Goal: Transaction & Acquisition: Exchange funds

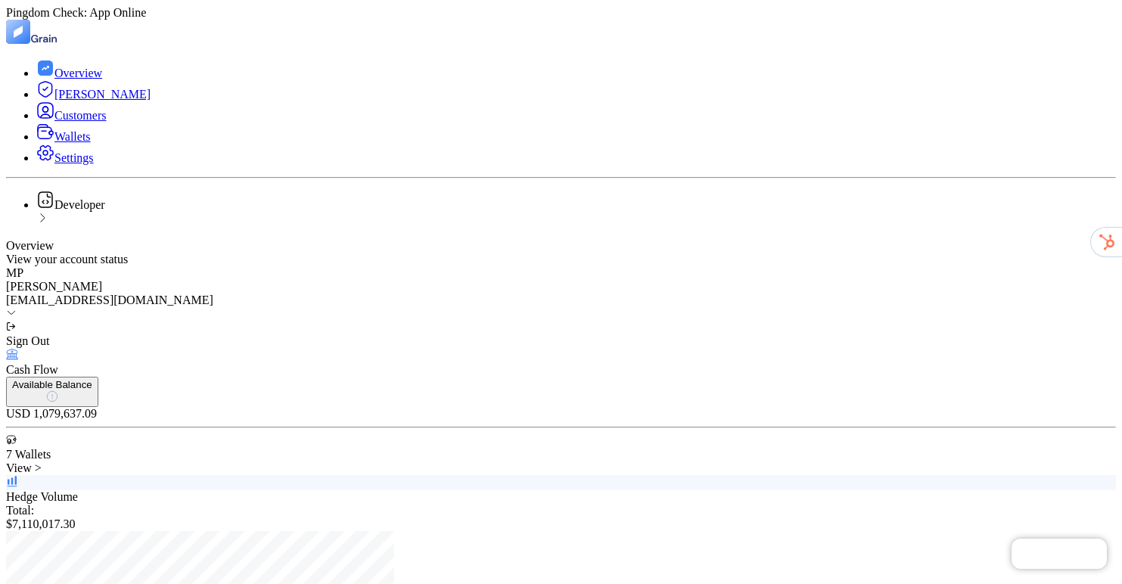
click at [88, 143] on link "Wallets" at bounding box center [63, 136] width 54 height 13
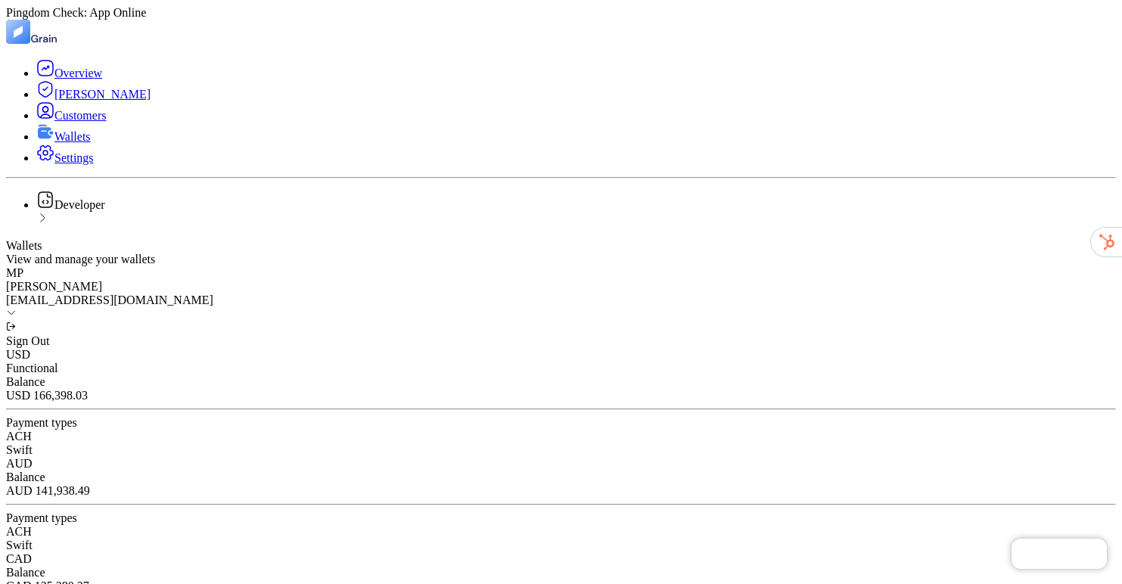
click at [366, 348] on div "USD Functional Balance USD 166,398 . 03" at bounding box center [561, 375] width 1110 height 54
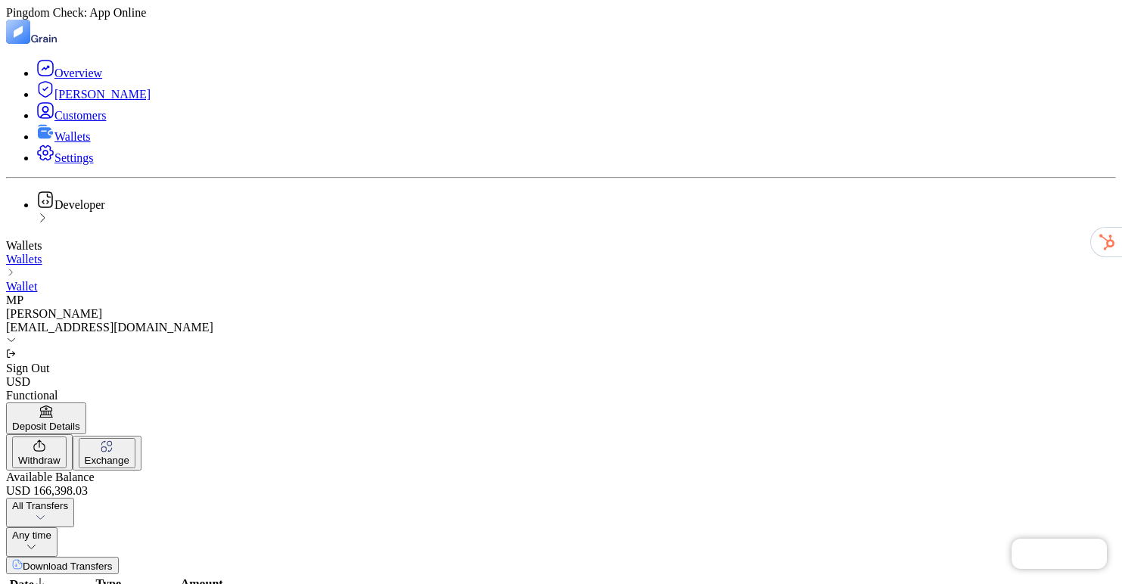
click at [42, 253] on link "Wallets" at bounding box center [24, 259] width 36 height 13
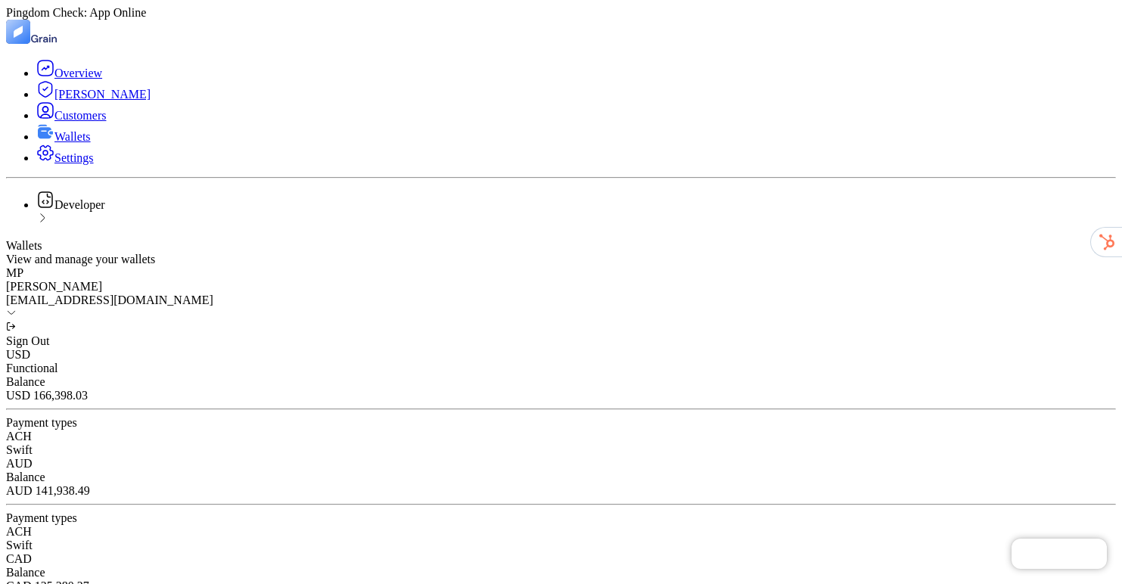
click at [85, 122] on span "Customers" at bounding box center [79, 115] width 51 height 13
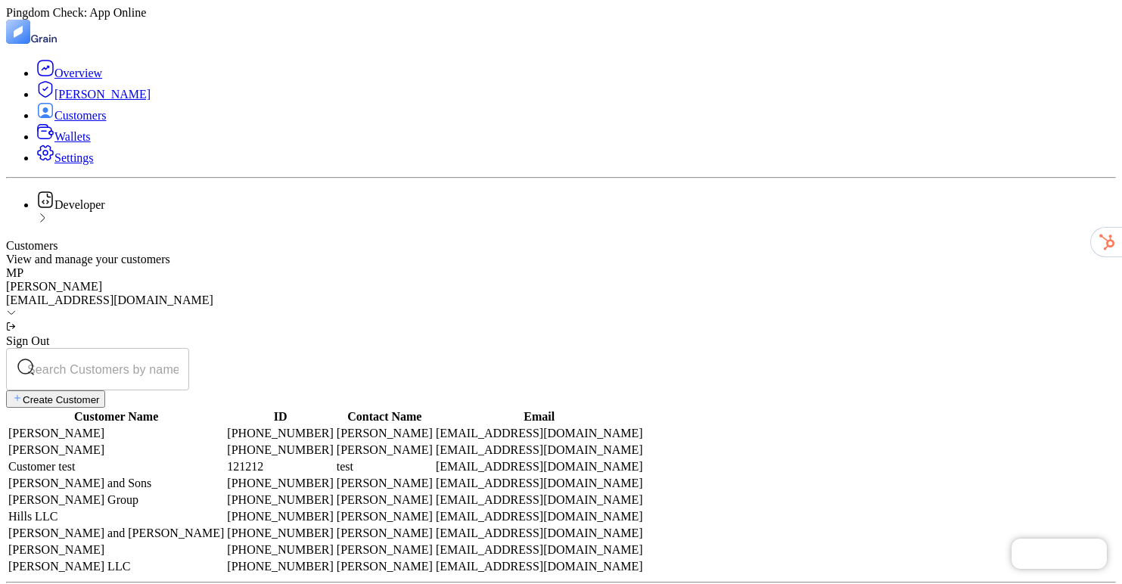
click at [64, 143] on span "Wallets" at bounding box center [72, 136] width 36 height 13
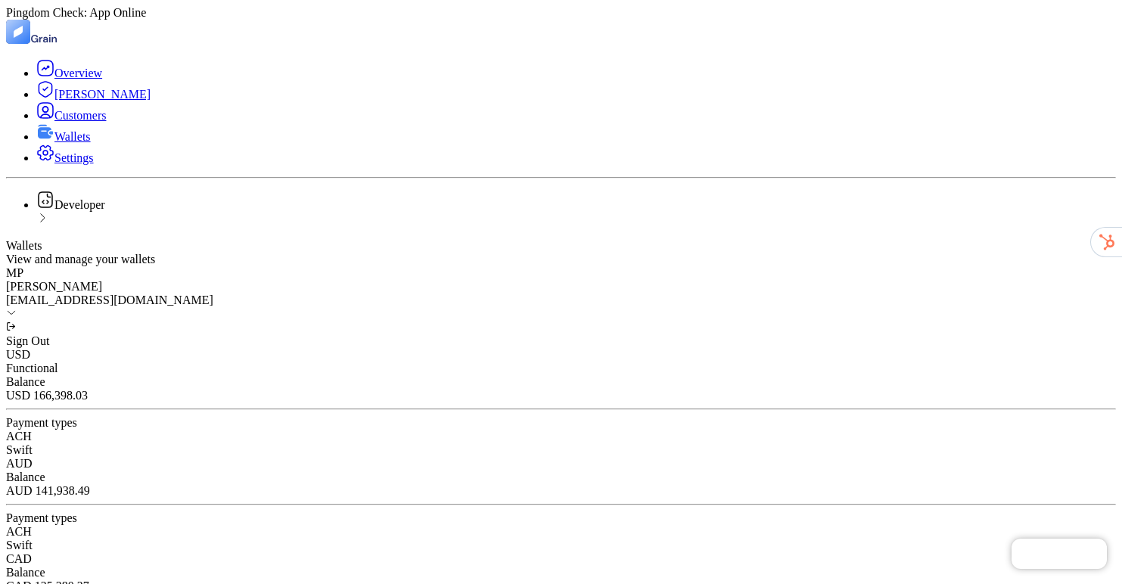
click at [88, 389] on span ". 03" at bounding box center [80, 395] width 15 height 13
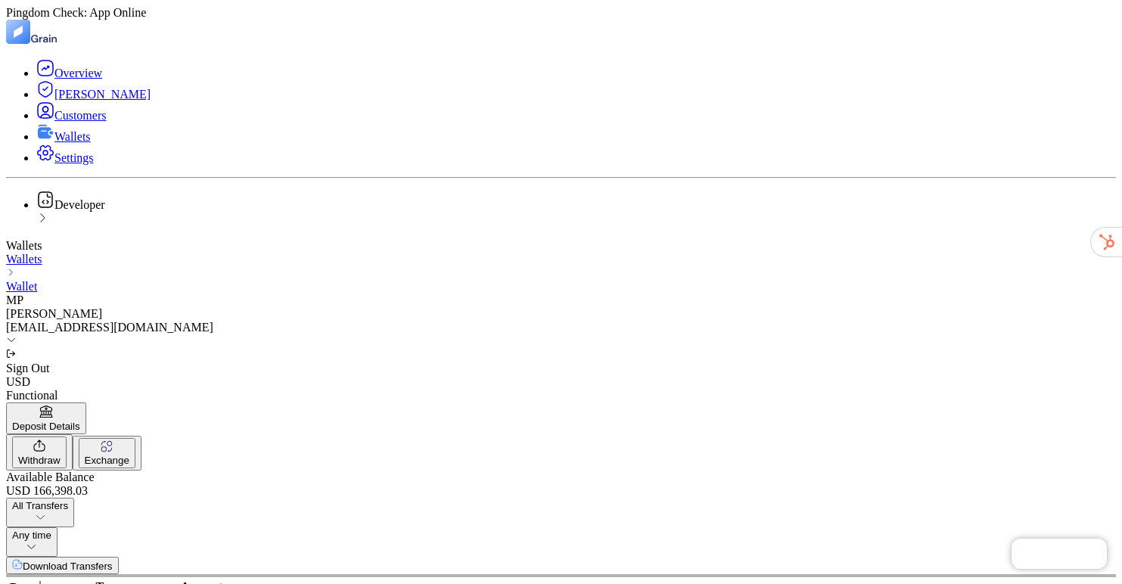
click at [80, 421] on div "Deposit Details" at bounding box center [46, 426] width 68 height 11
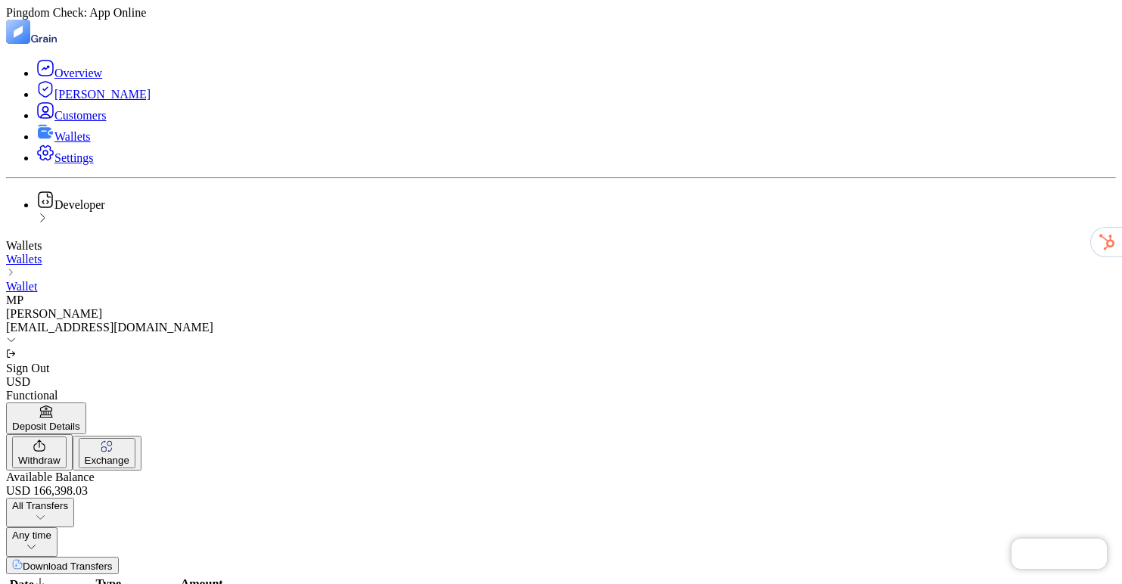
click at [61, 455] on div "Withdraw" at bounding box center [39, 460] width 42 height 11
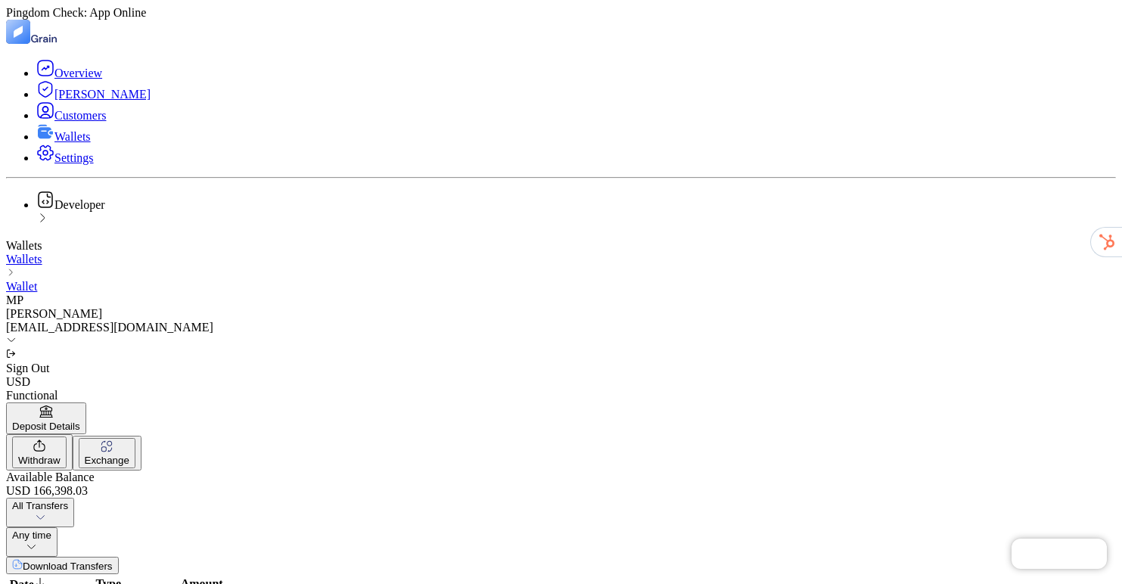
click at [80, 421] on div "Deposit Details" at bounding box center [46, 426] width 68 height 11
click at [129, 455] on div "Exchange" at bounding box center [107, 460] width 45 height 11
click at [61, 455] on div "Withdraw" at bounding box center [39, 460] width 42 height 11
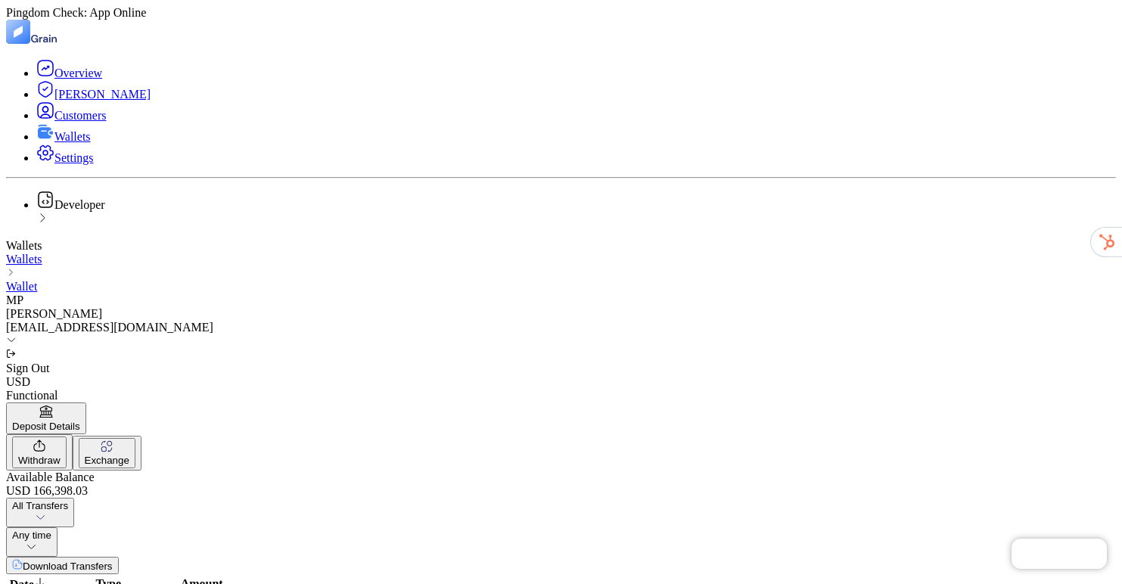
type input "10000"
click at [86, 403] on button "Deposit Details" at bounding box center [46, 419] width 80 height 32
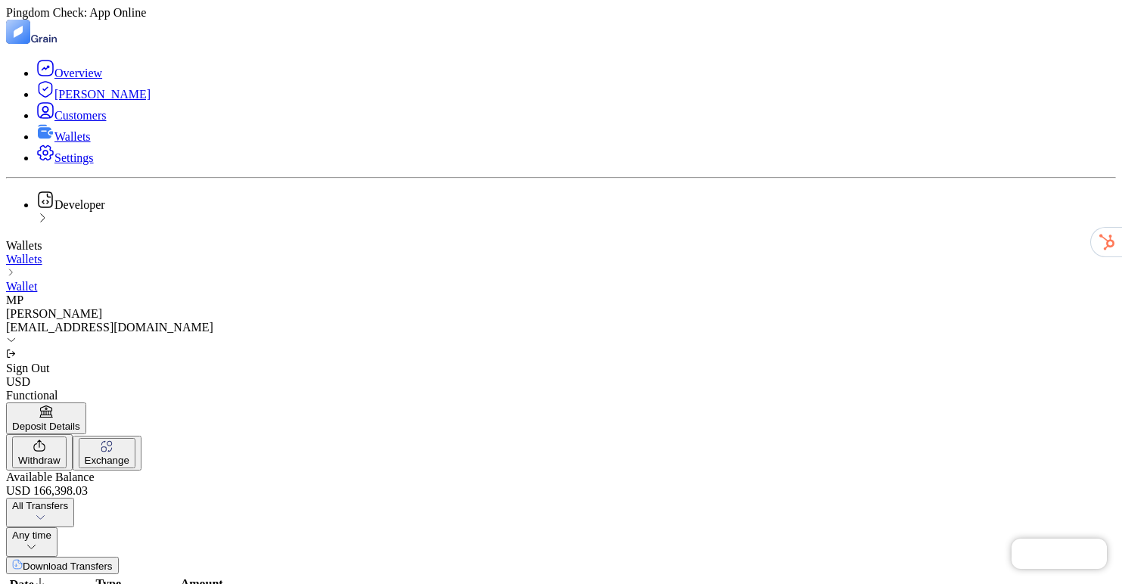
click at [67, 437] on button "Withdraw" at bounding box center [39, 453] width 54 height 32
drag, startPoint x: 358, startPoint y: 363, endPoint x: 539, endPoint y: 362, distance: 180.9
type input "100000"
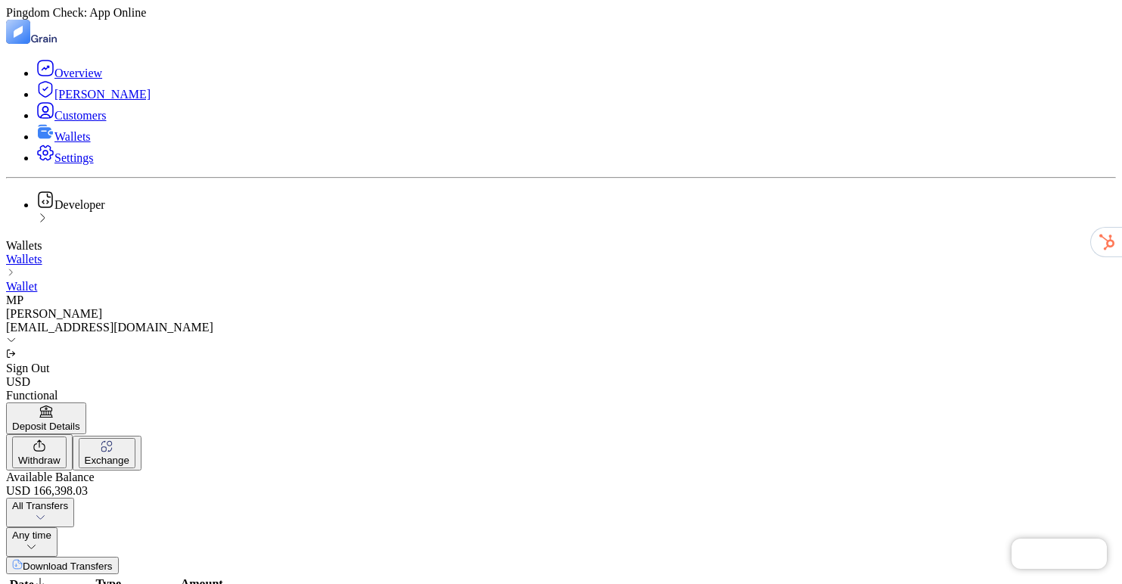
click at [76, 143] on link "Wallets" at bounding box center [63, 136] width 54 height 13
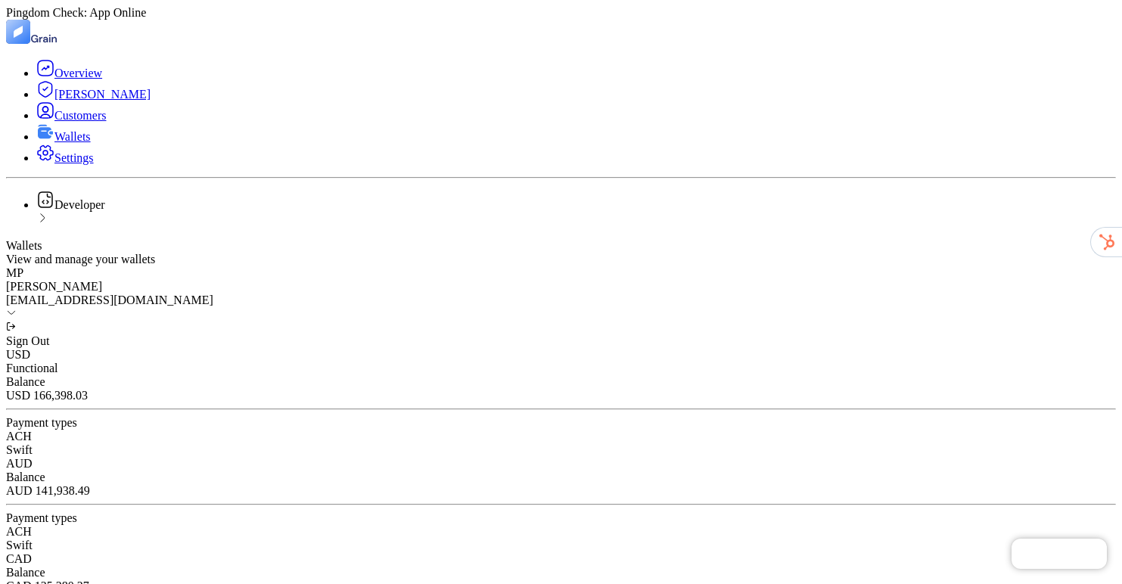
click at [45, 375] on span "Balance" at bounding box center [25, 381] width 39 height 13
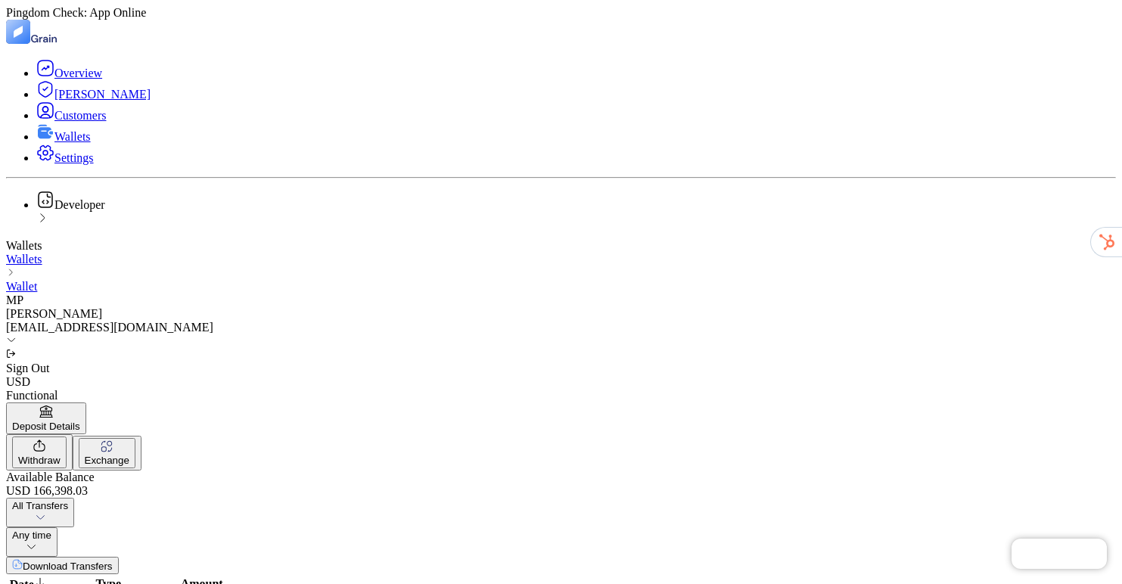
scroll to position [409, 0]
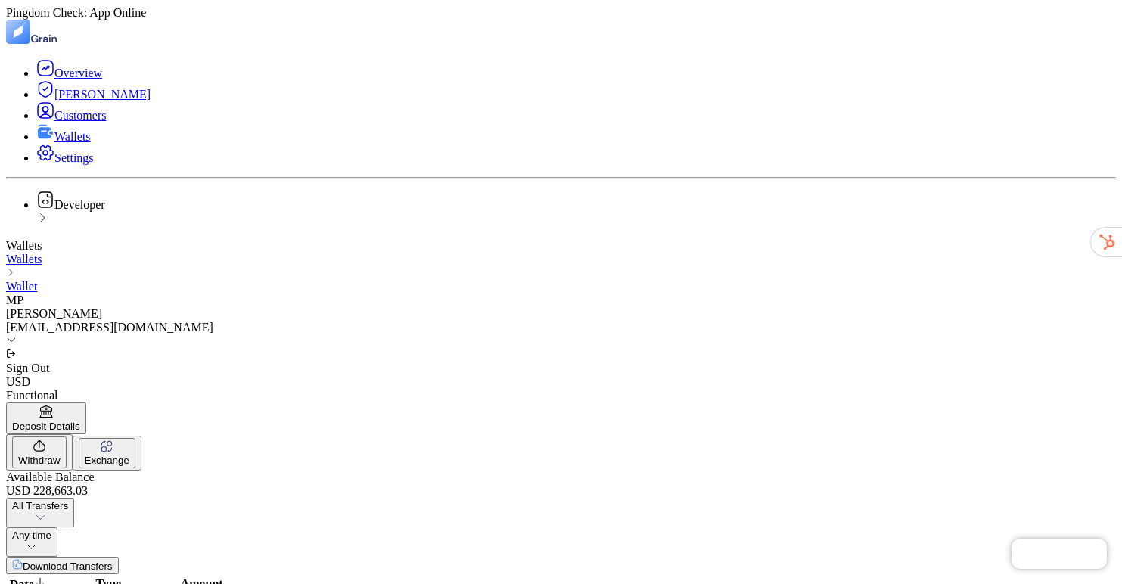
click at [266, 258] on html "Pingdom Check: App Online Overview [PERSON_NAME] Customers Wallets Settings Dev…" at bounding box center [561, 492] width 1122 height 985
click at [540, 252] on html "Pingdom Check: App Online Overview [PERSON_NAME] Customers Wallets Settings Dev…" at bounding box center [561, 492] width 1122 height 985
click at [167, 578] on div "Type" at bounding box center [109, 585] width 116 height 14
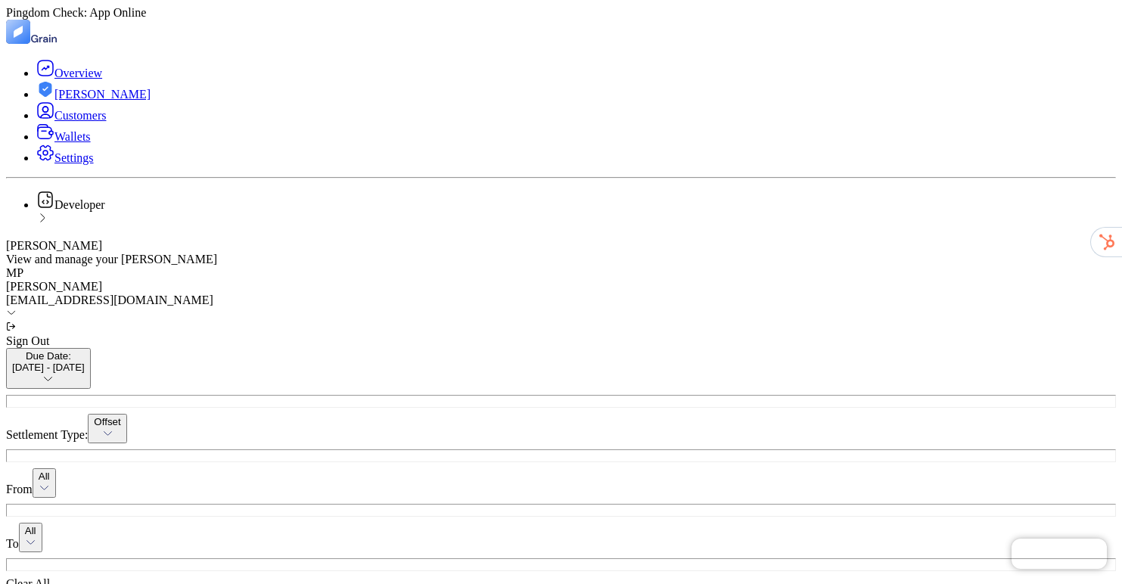
scroll to position [94, 0]
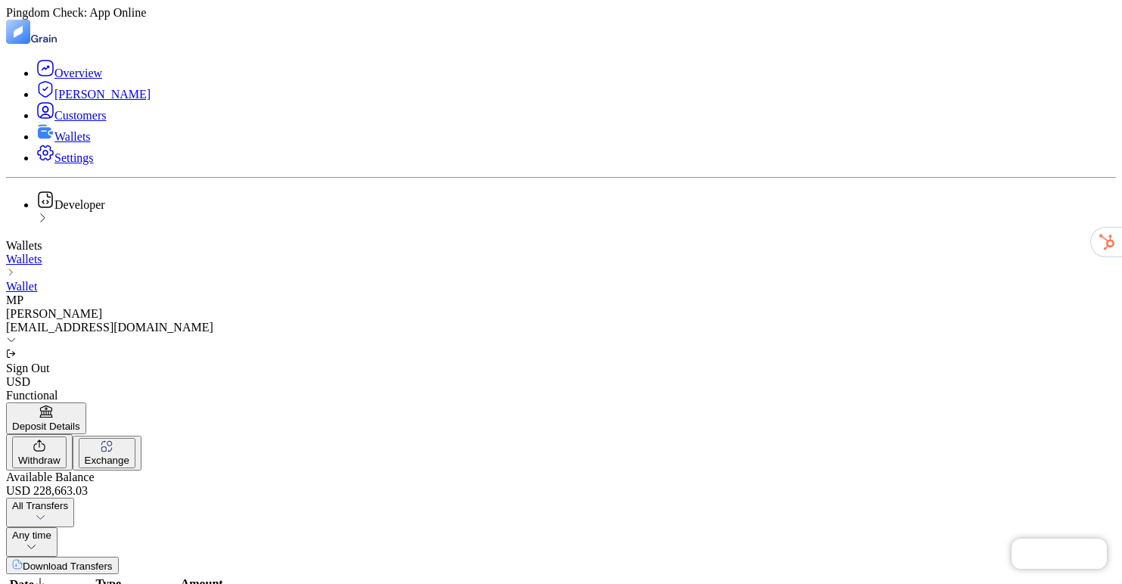
scroll to position [17, 0]
click at [167, 576] on th "Type" at bounding box center [108, 584] width 117 height 17
click at [167, 578] on div "Type" at bounding box center [109, 585] width 116 height 14
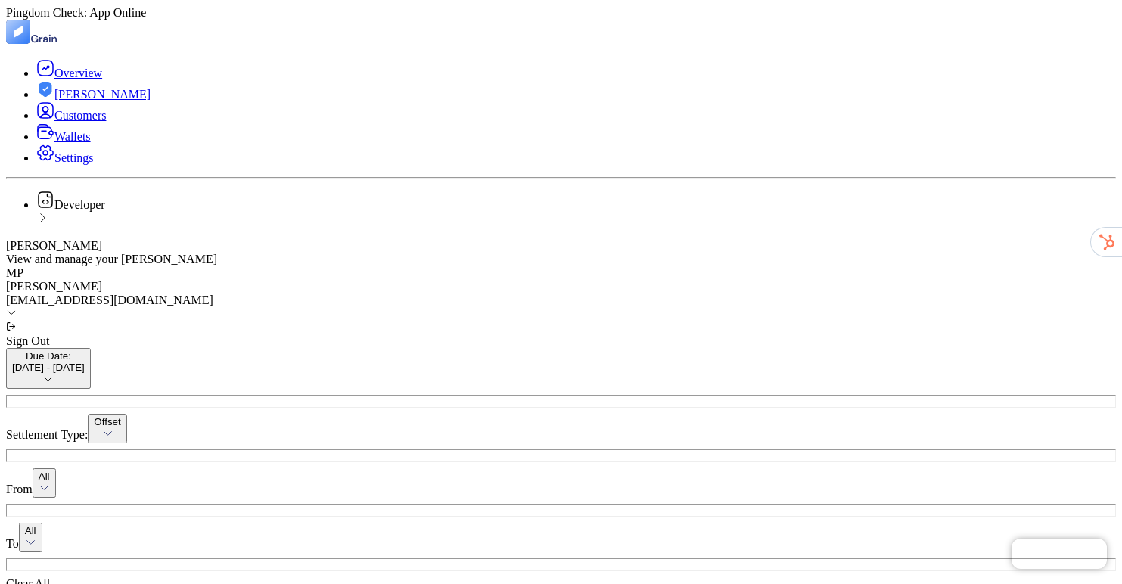
scroll to position [125, 0]
click at [85, 362] on div "[DATE] - [DATE]" at bounding box center [48, 367] width 73 height 11
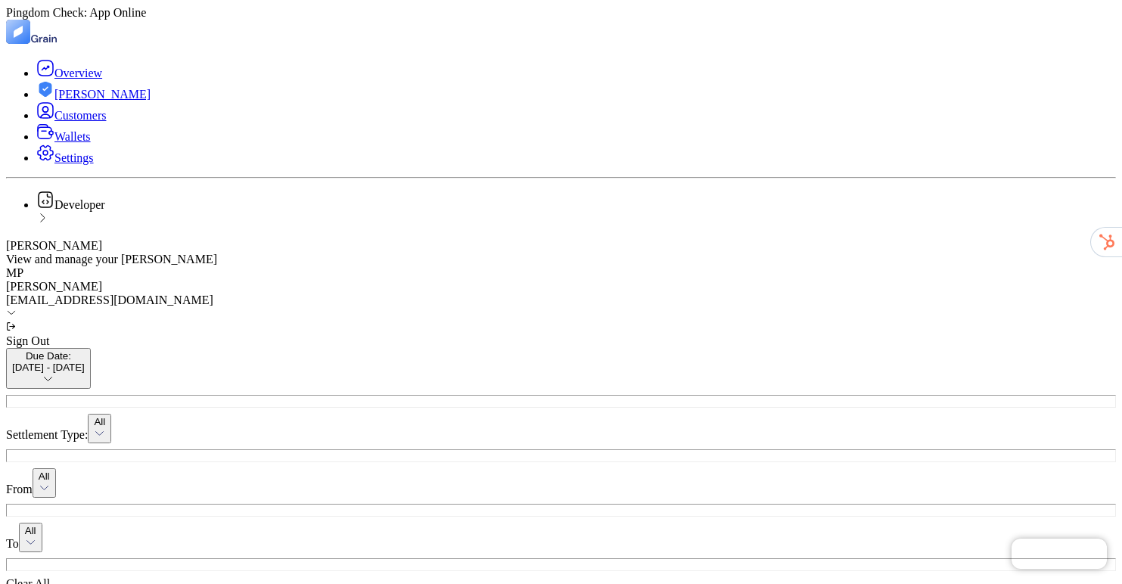
click at [76, 101] on span "[PERSON_NAME]" at bounding box center [102, 94] width 96 height 13
click at [56, 143] on span "Wallets" at bounding box center [72, 136] width 36 height 13
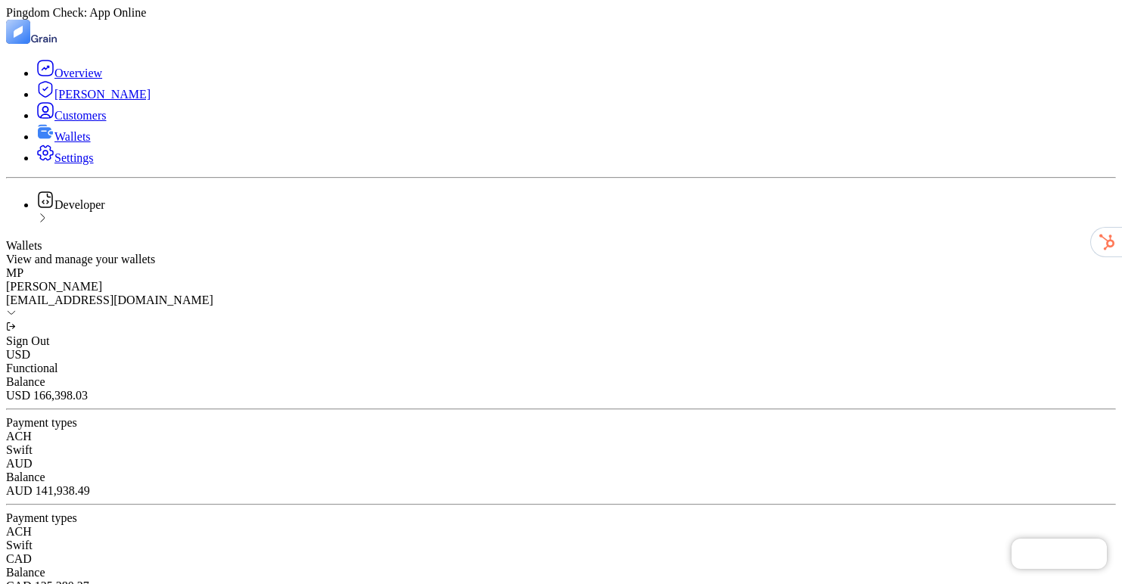
click at [344, 389] on div "USD 166,398 . 03" at bounding box center [561, 396] width 1110 height 14
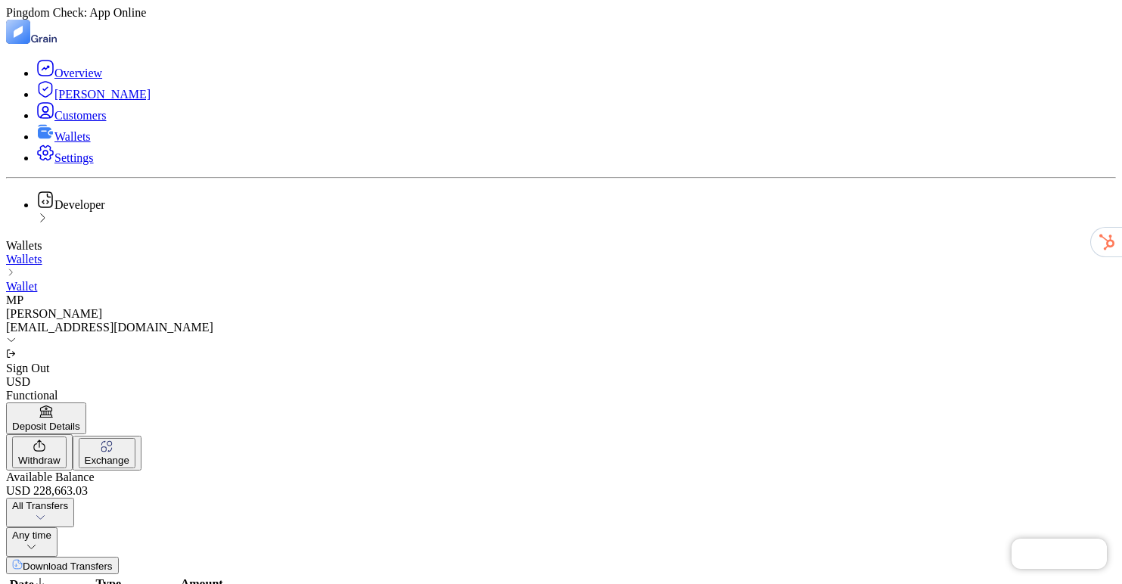
scroll to position [26, 0]
click at [61, 455] on div "Withdraw" at bounding box center [39, 460] width 42 height 11
click at [135, 438] on button "Exchange" at bounding box center [107, 453] width 57 height 30
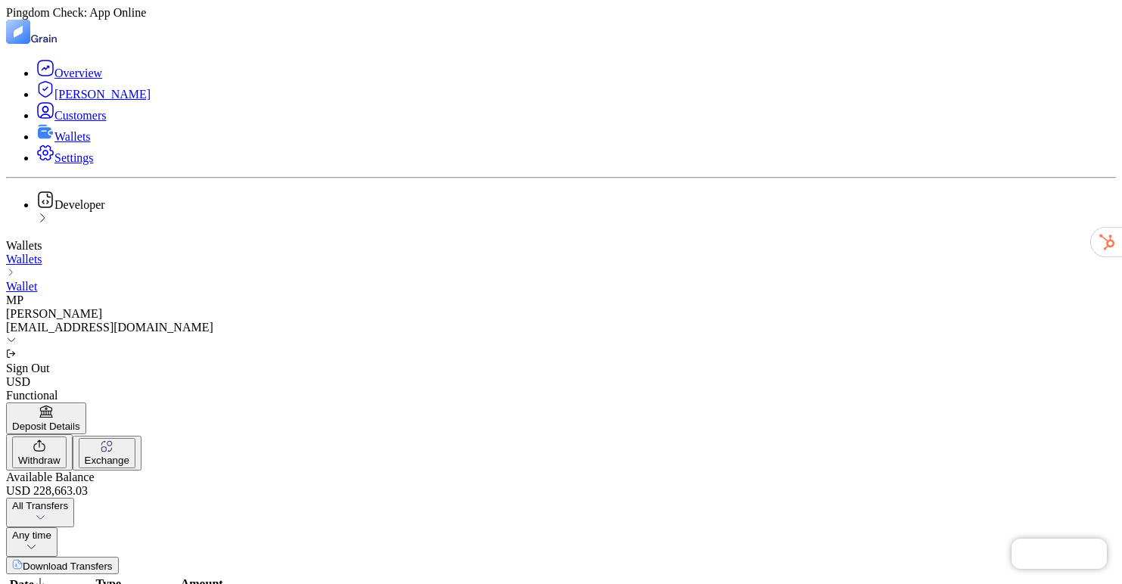
type input "1"
type input "1.53"
type input "10000"
type input "15374.09"
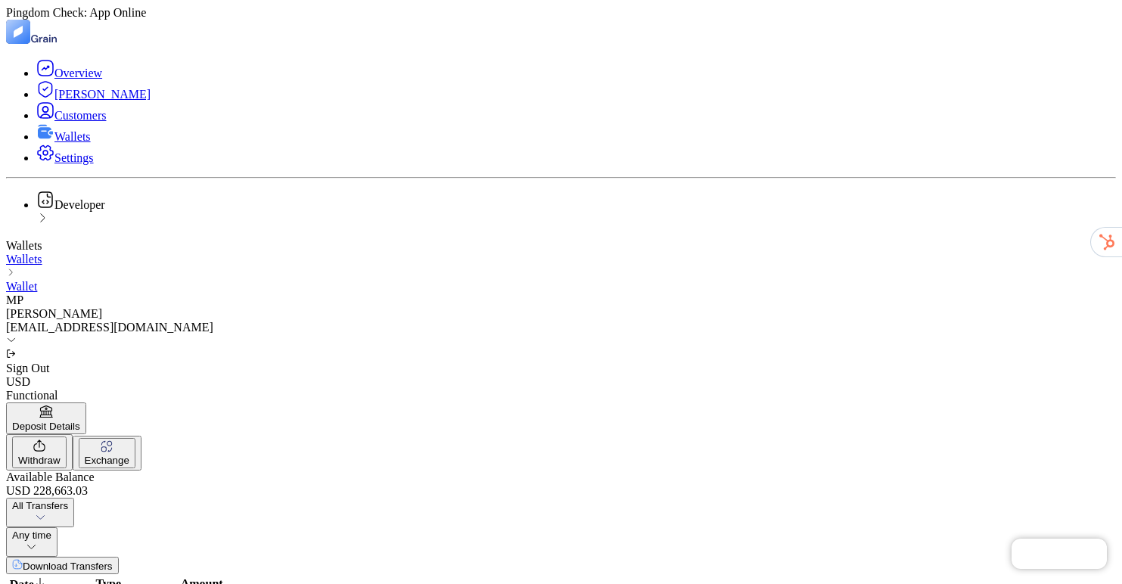
type input "10000"
type input "EUR"
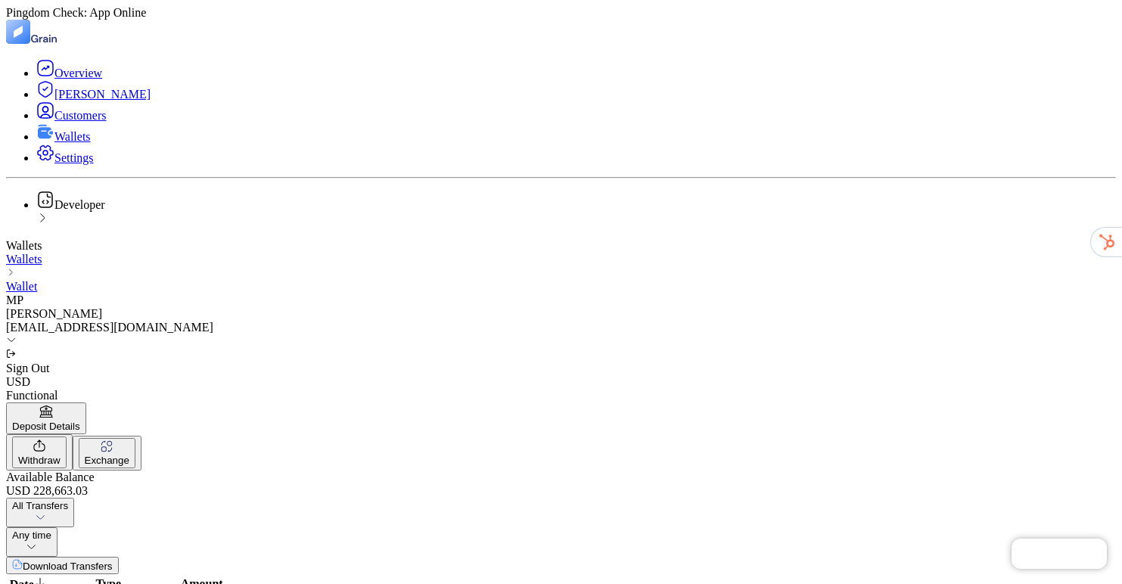
click at [167, 578] on div "Type" at bounding box center [109, 585] width 116 height 14
click at [74, 164] on span "Settings" at bounding box center [73, 157] width 39 height 13
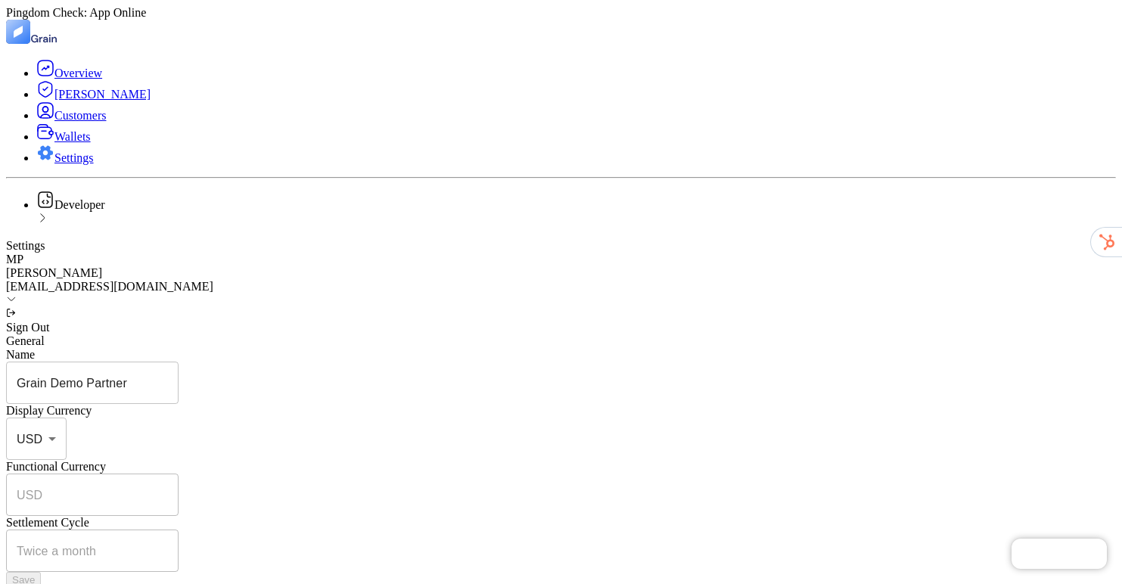
click at [67, 211] on span "Developer" at bounding box center [79, 204] width 51 height 13
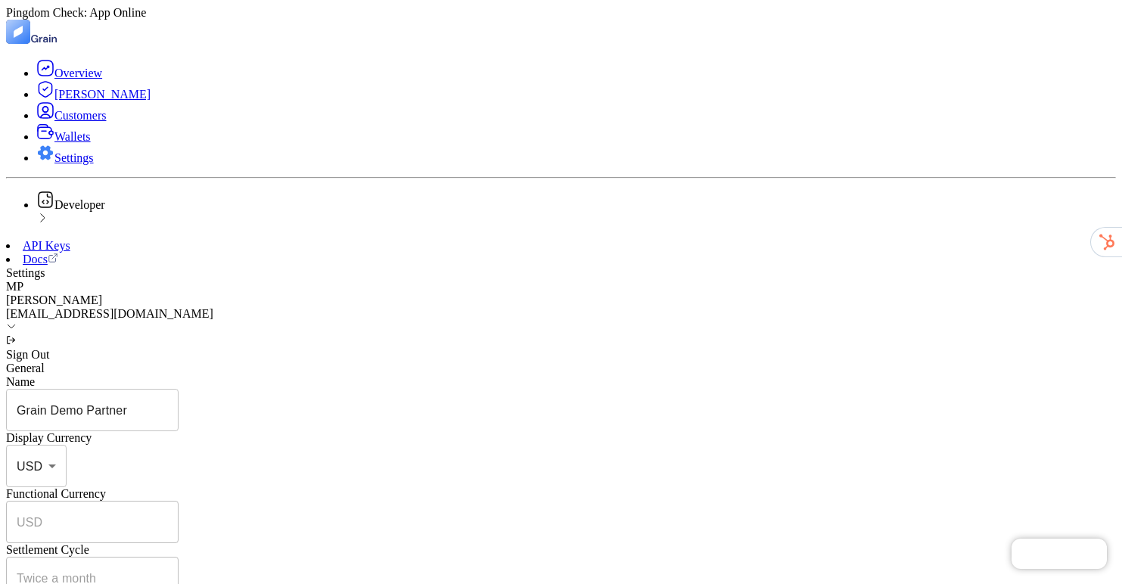
click at [70, 252] on span "API Keys" at bounding box center [47, 245] width 48 height 13
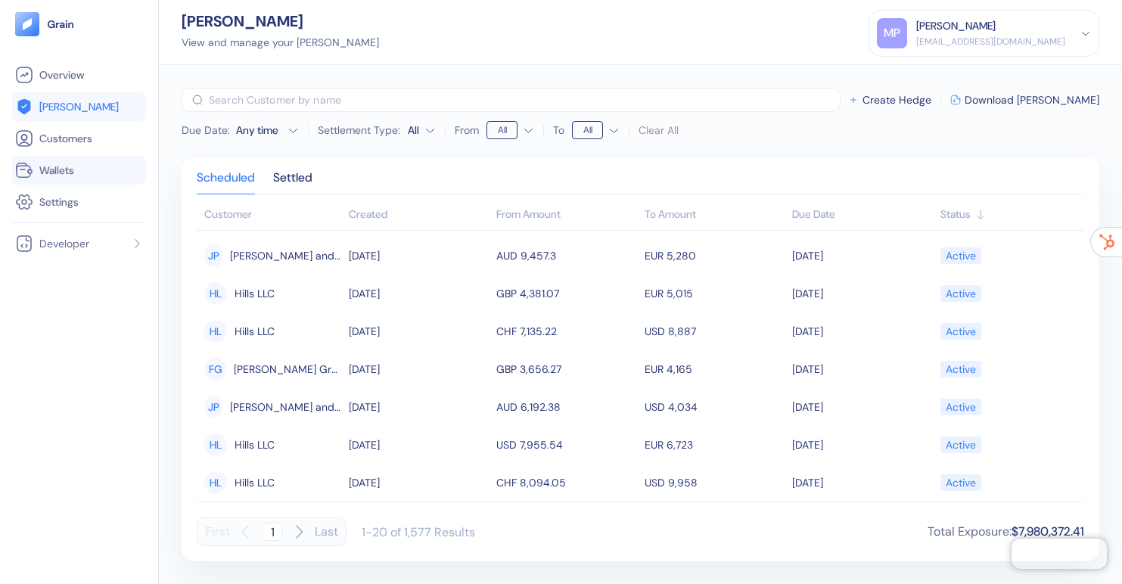
click at [49, 164] on span "Wallets" at bounding box center [56, 170] width 35 height 15
